Goal: Transaction & Acquisition: Obtain resource

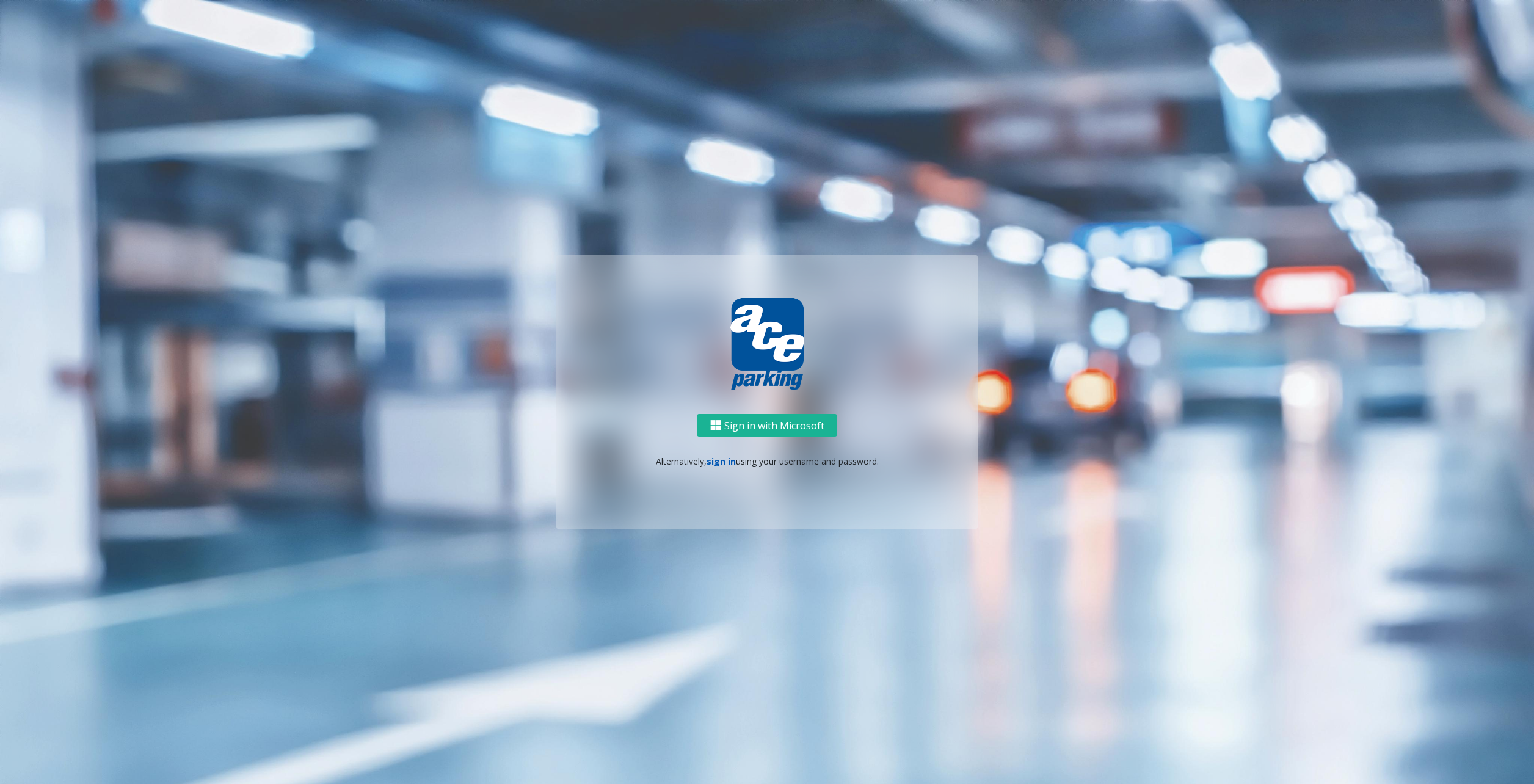
click at [714, 455] on link "sign in" at bounding box center [721, 461] width 30 height 12
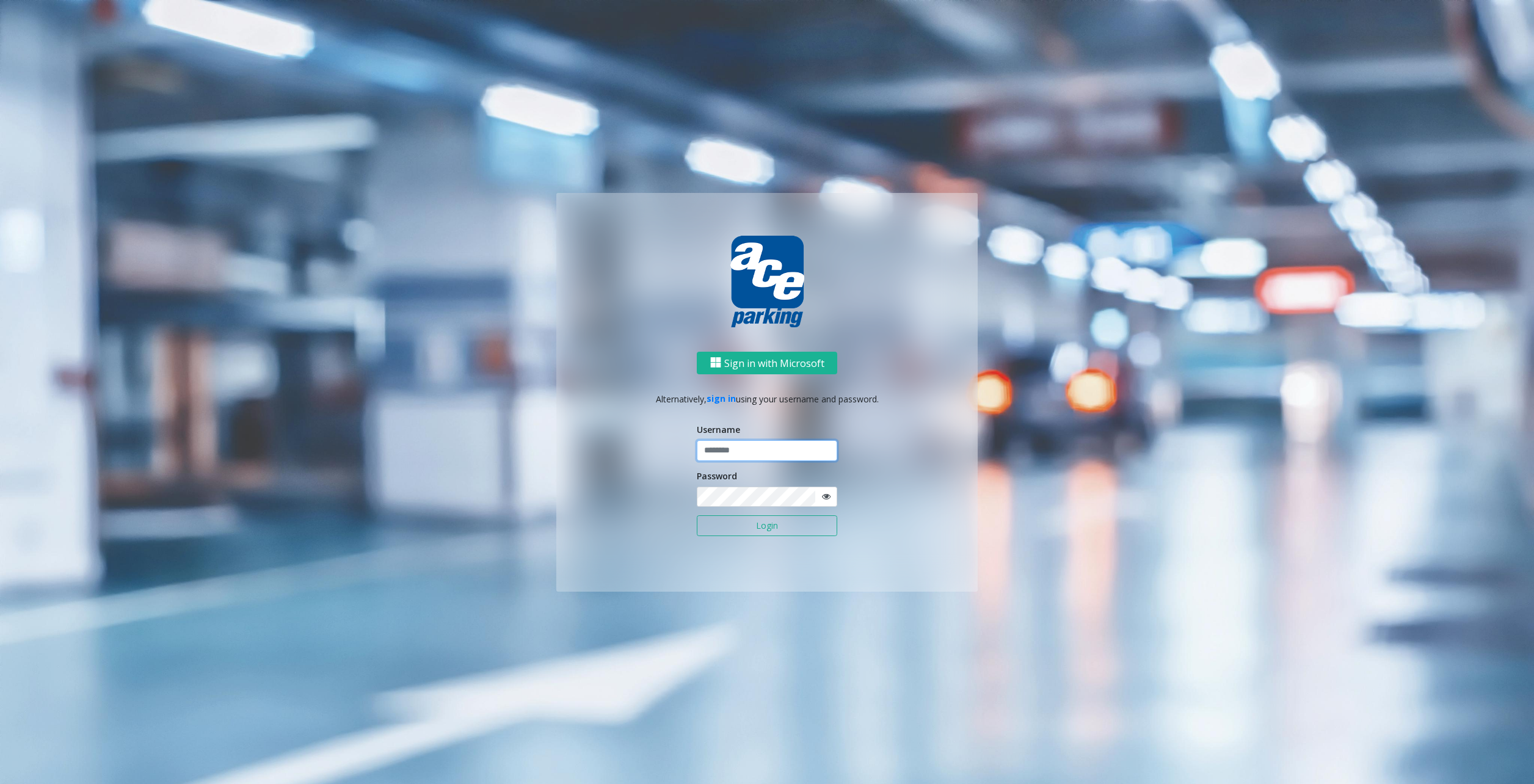
type input "********"
click at [761, 532] on button "Login" at bounding box center [767, 526] width 141 height 20
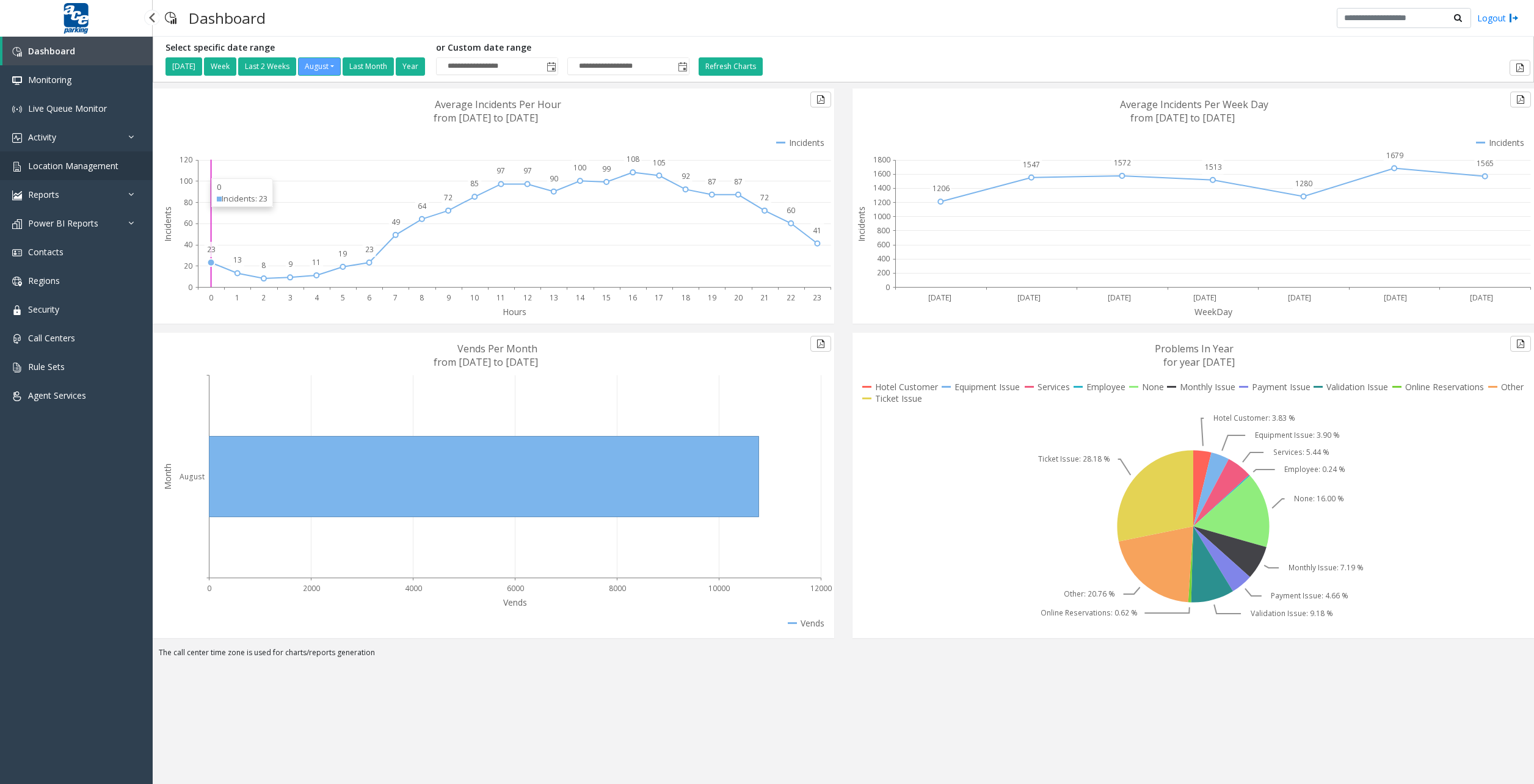
click at [51, 169] on span "Location Management" at bounding box center [73, 166] width 91 height 12
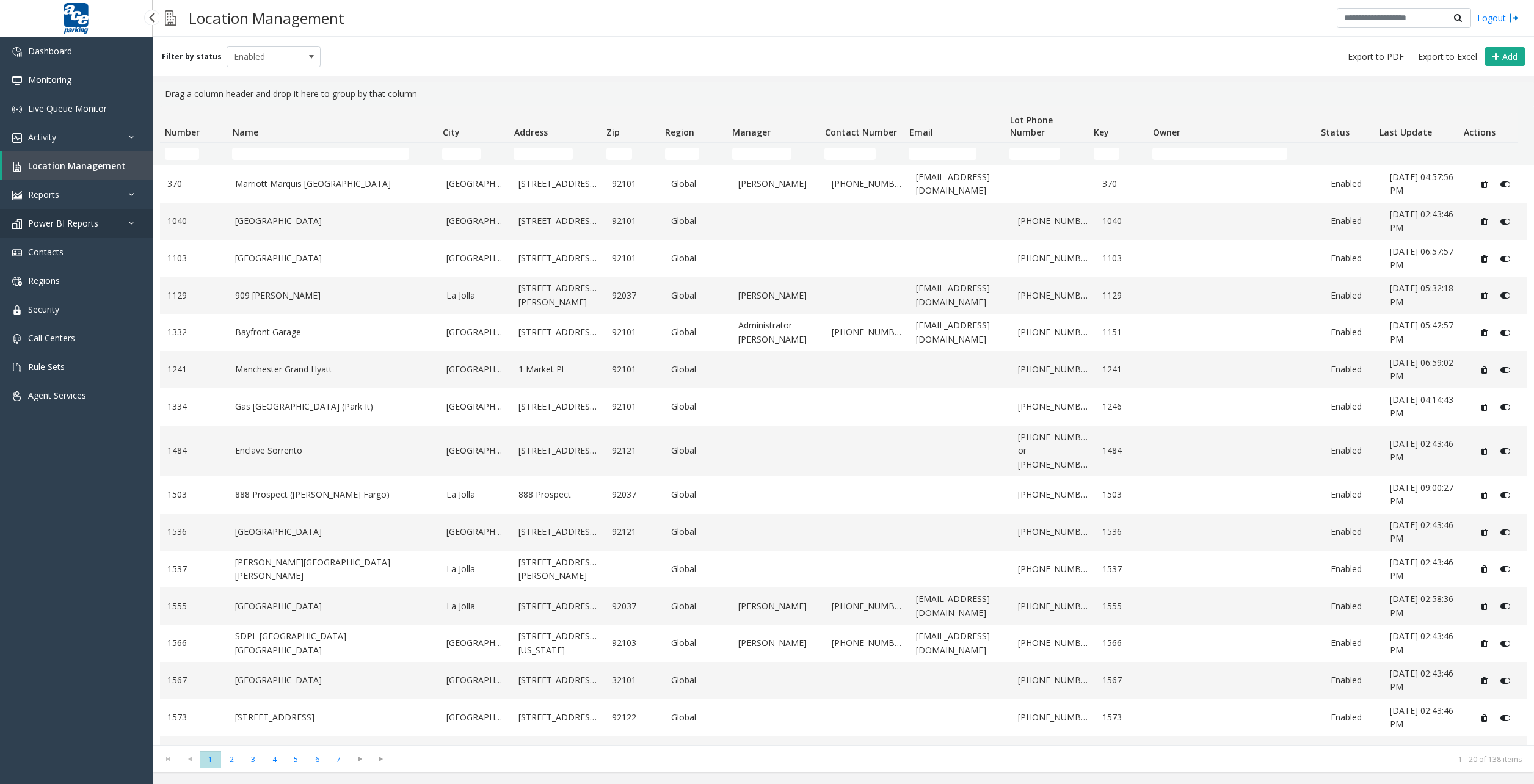
click at [67, 216] on link "Power BI Reports" at bounding box center [76, 223] width 153 height 29
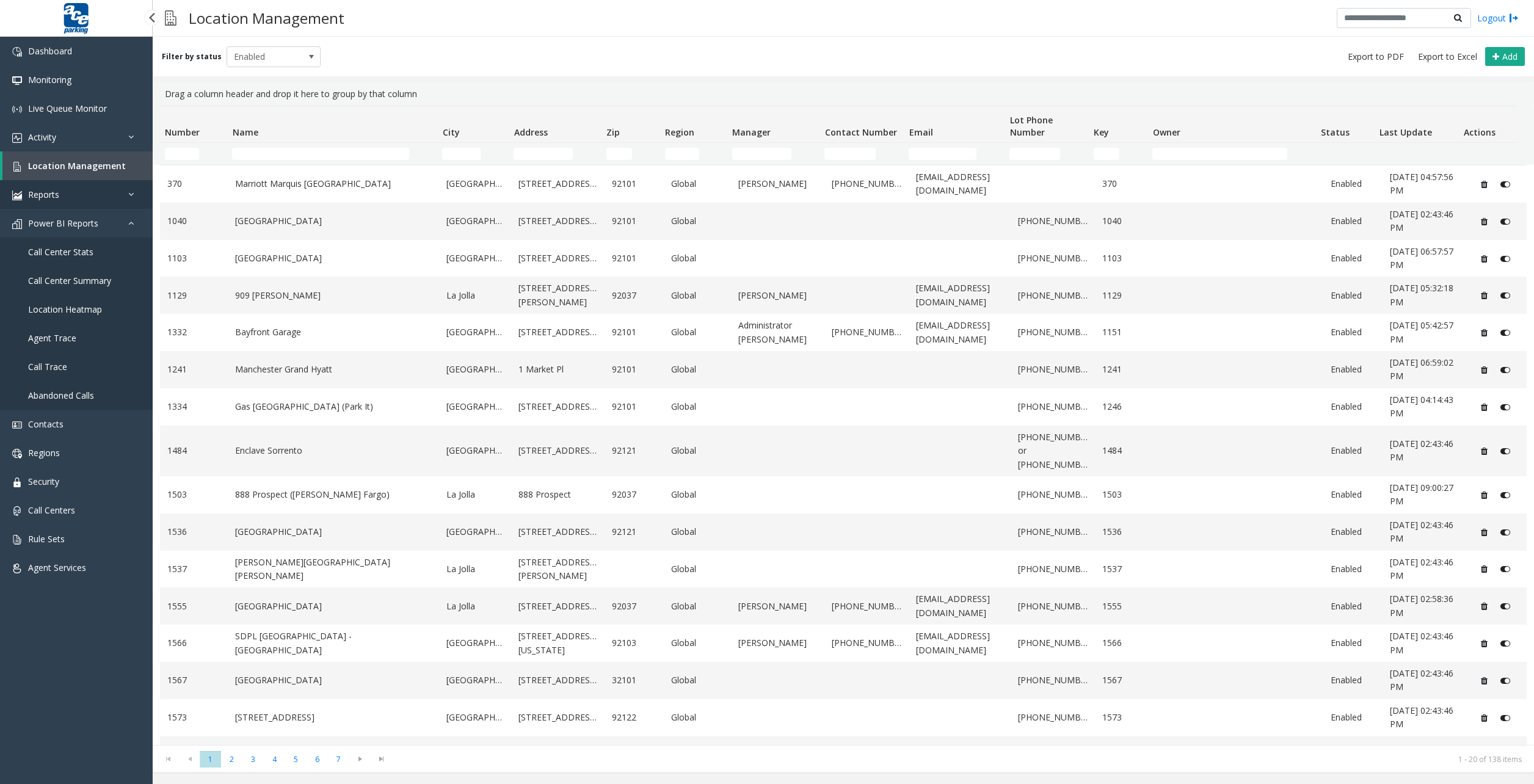
click at [56, 198] on span "Reports" at bounding box center [44, 194] width 31 height 12
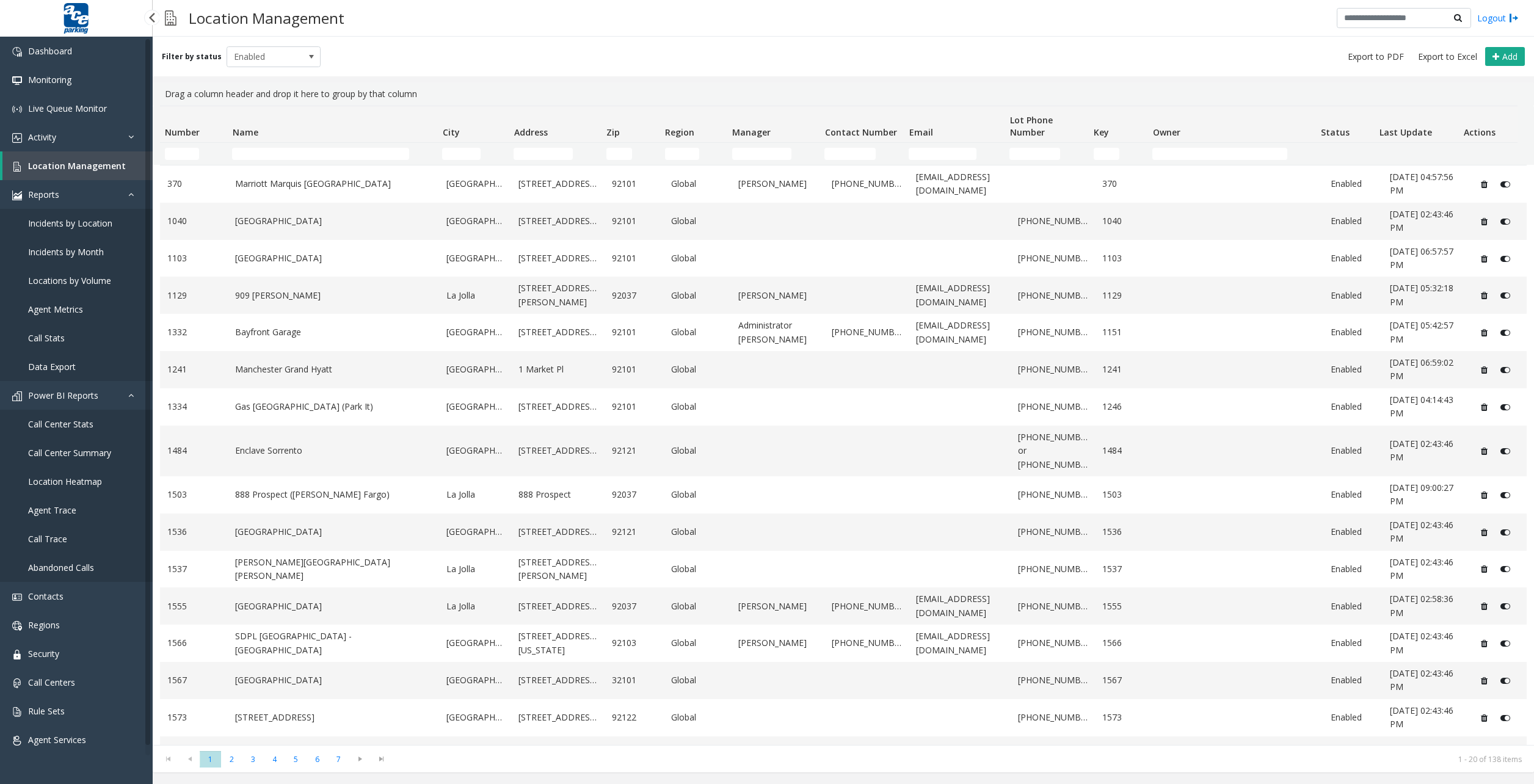
click at [76, 369] on link "Data Export" at bounding box center [76, 367] width 153 height 29
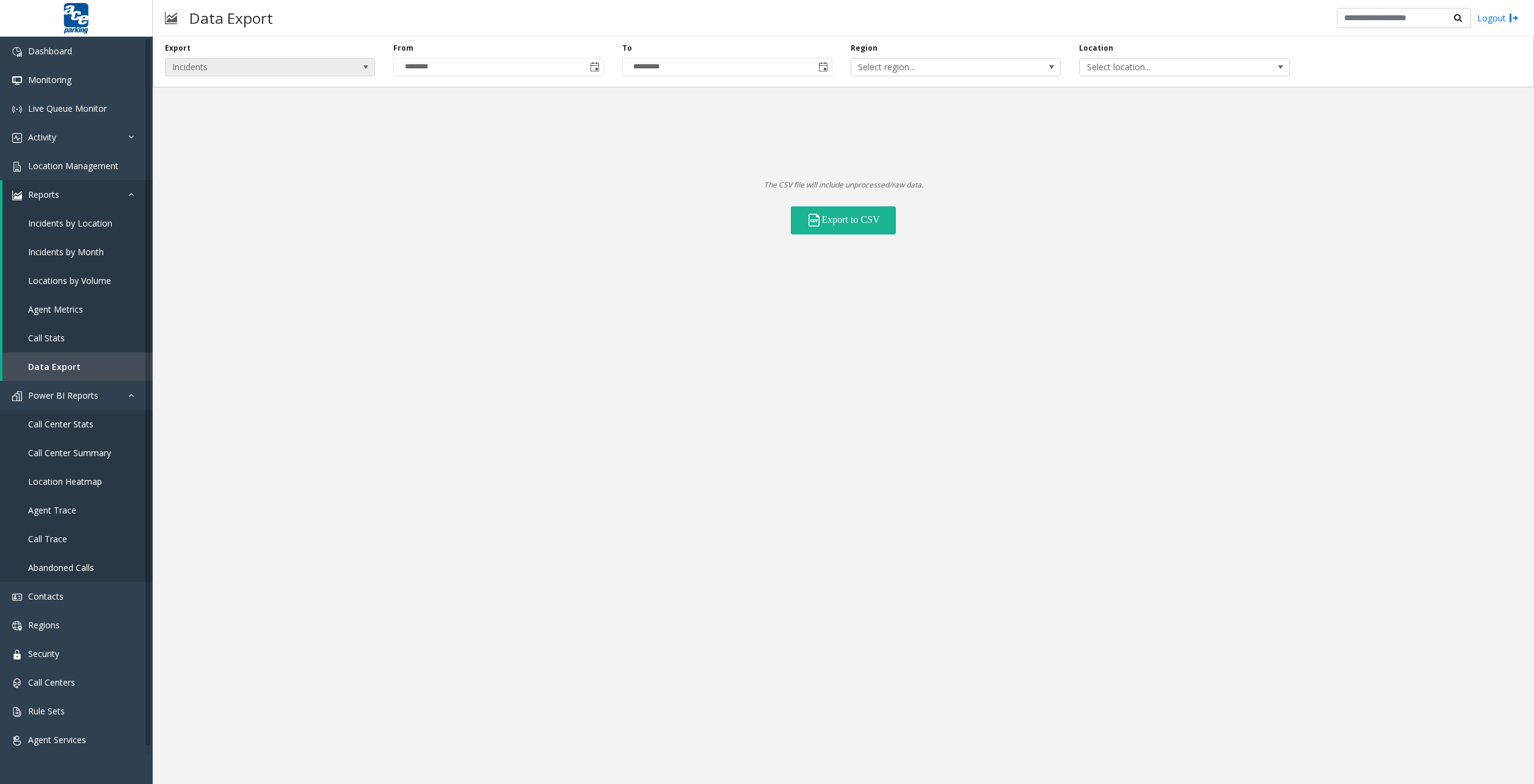
click at [315, 67] on span "Incidents" at bounding box center [249, 67] width 168 height 17
click at [268, 131] on li "Contacts" at bounding box center [269, 136] width 206 height 17
click at [241, 68] on span "Contacts" at bounding box center [249, 67] width 168 height 17
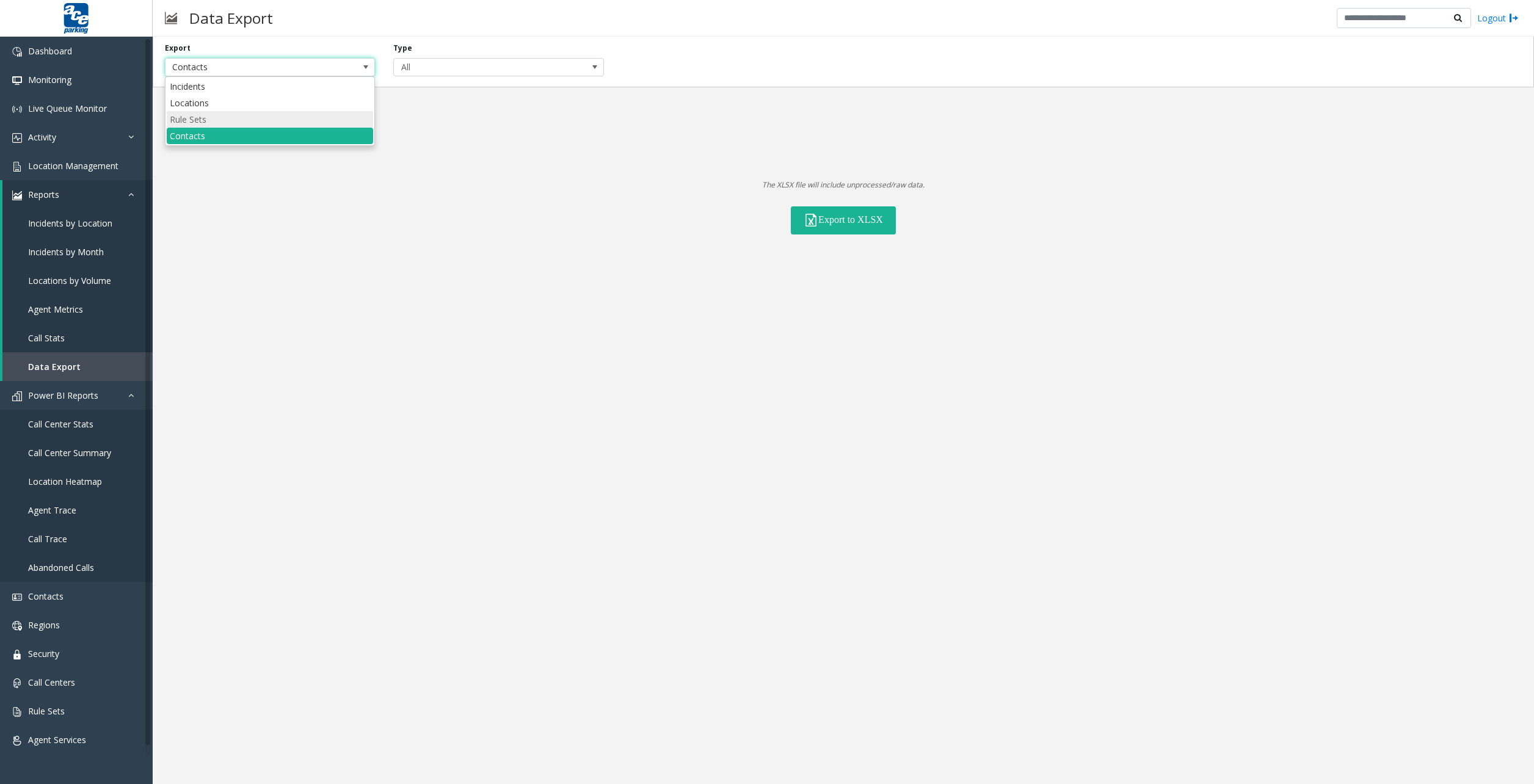
click at [180, 117] on Sets "Rule Sets" at bounding box center [269, 119] width 206 height 17
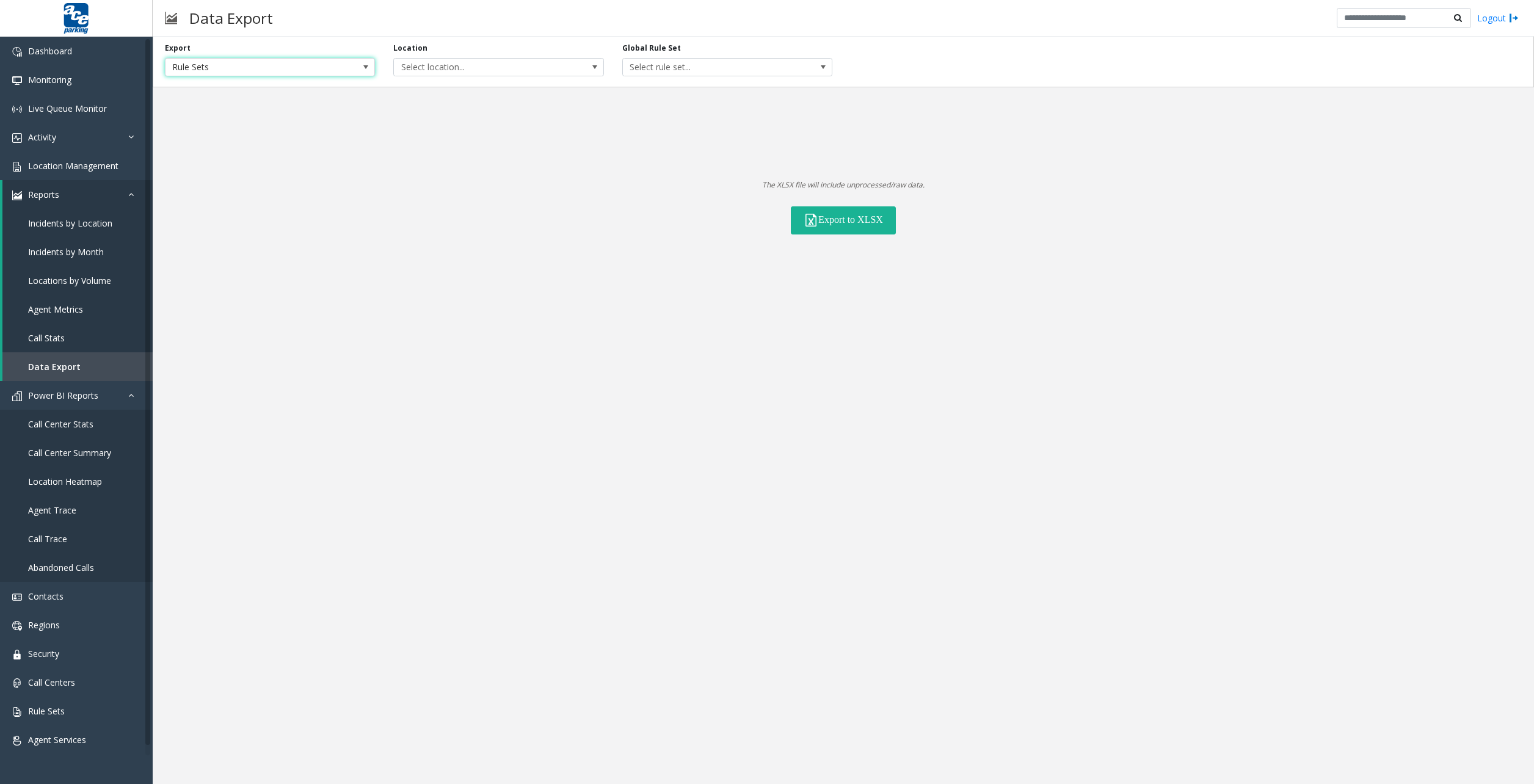
click at [251, 72] on span "Rule Sets" at bounding box center [249, 67] width 168 height 17
click at [229, 101] on li "Locations" at bounding box center [269, 103] width 206 height 17
click at [1095, 62] on span "All Statuses" at bounding box center [1049, 67] width 168 height 17
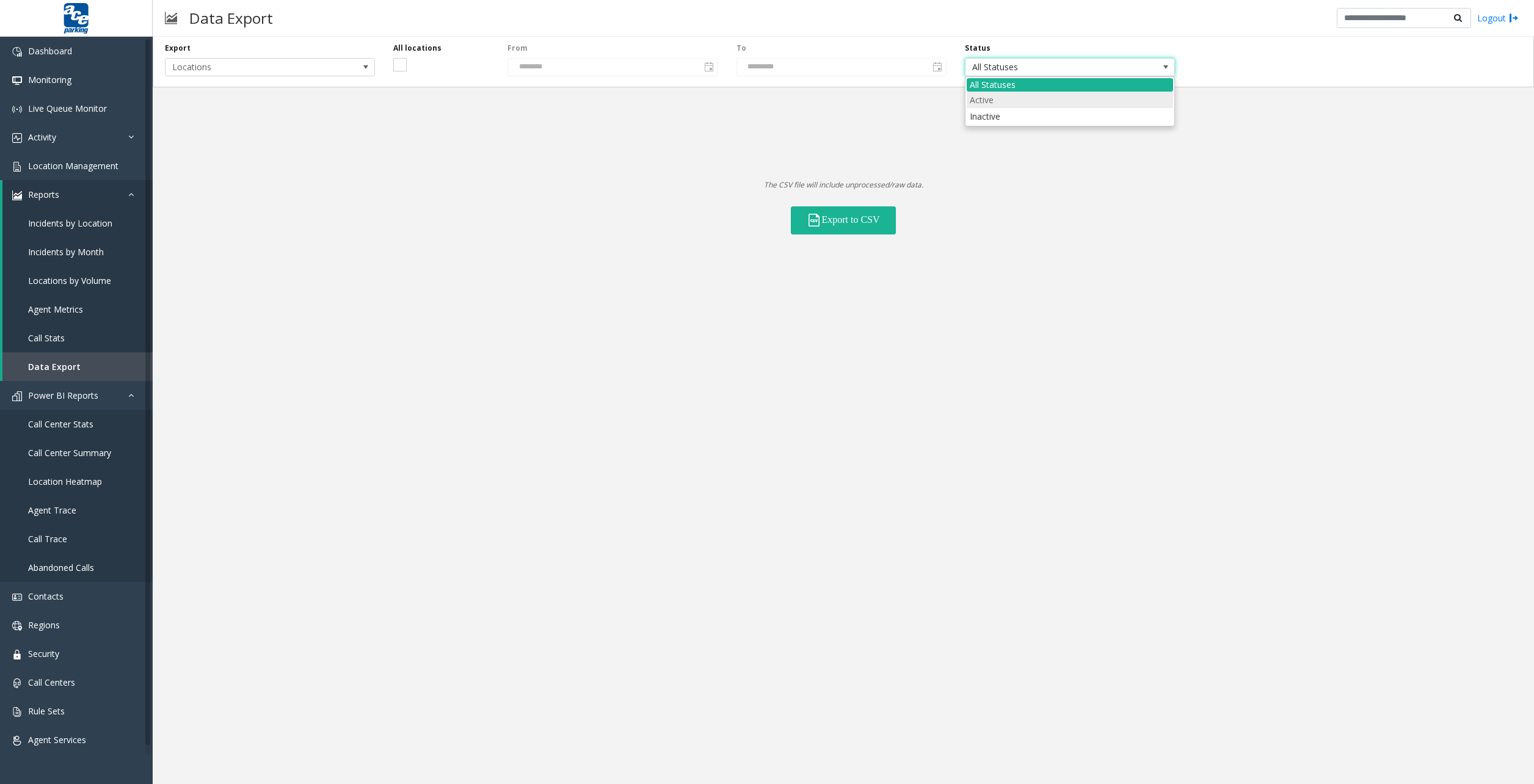
click at [1001, 103] on li "Active" at bounding box center [1069, 100] width 206 height 17
click at [871, 205] on div "Export to CSV" at bounding box center [843, 213] width 1381 height 44
click at [871, 206] on button "Export to CSV" at bounding box center [842, 220] width 105 height 28
